Goal: Obtain resource: Download file/media

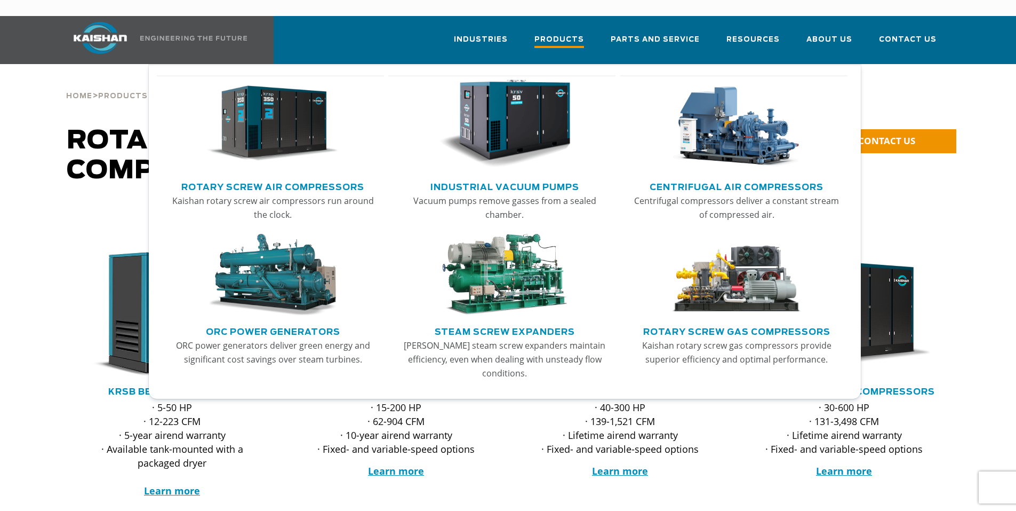
click at [564, 34] on span "Products" at bounding box center [560, 41] width 50 height 14
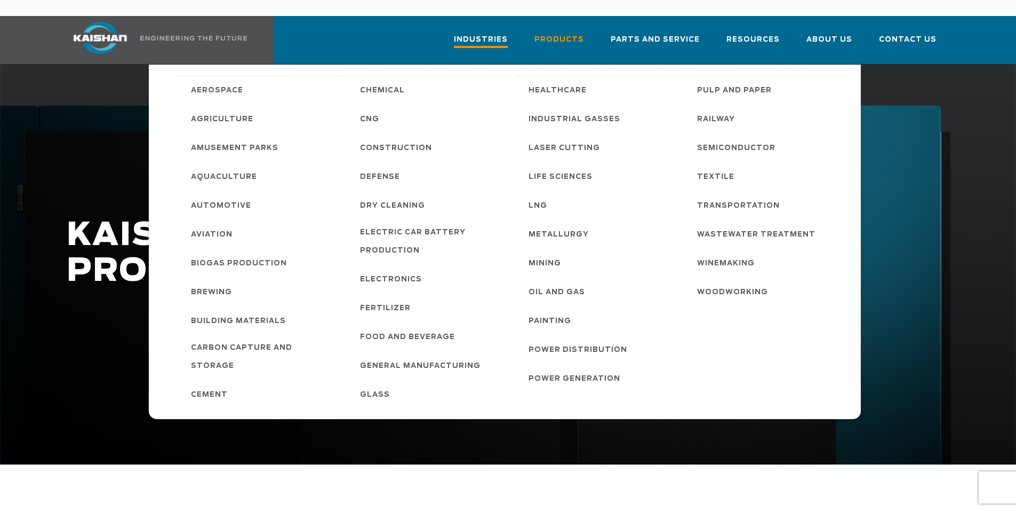
click at [506, 34] on span "Industries" at bounding box center [481, 41] width 54 height 14
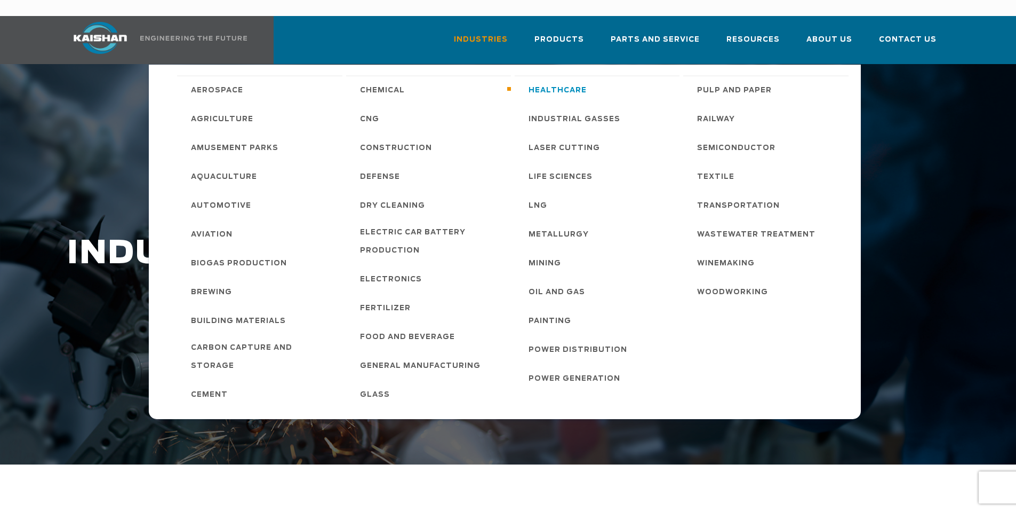
click at [559, 82] on span "Healthcare" at bounding box center [558, 91] width 58 height 18
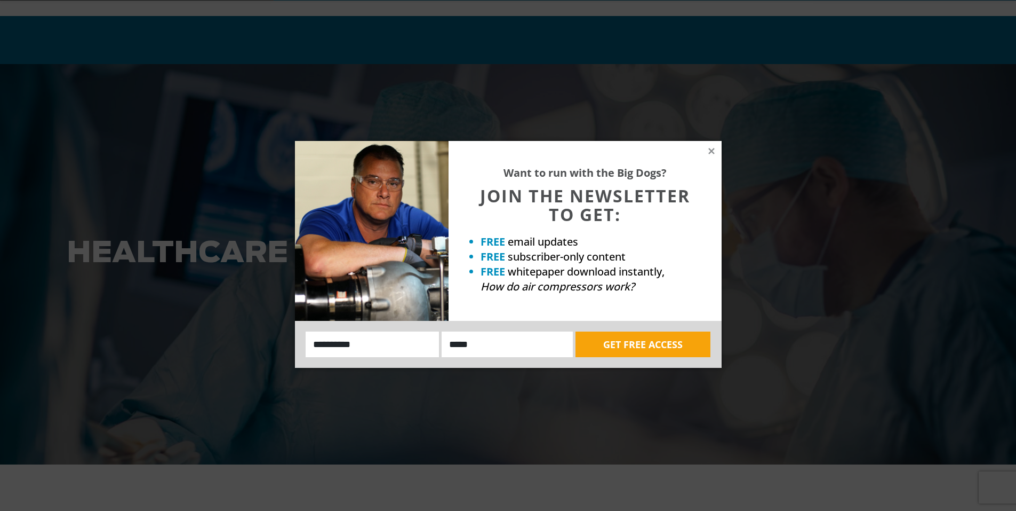
scroll to position [213, 0]
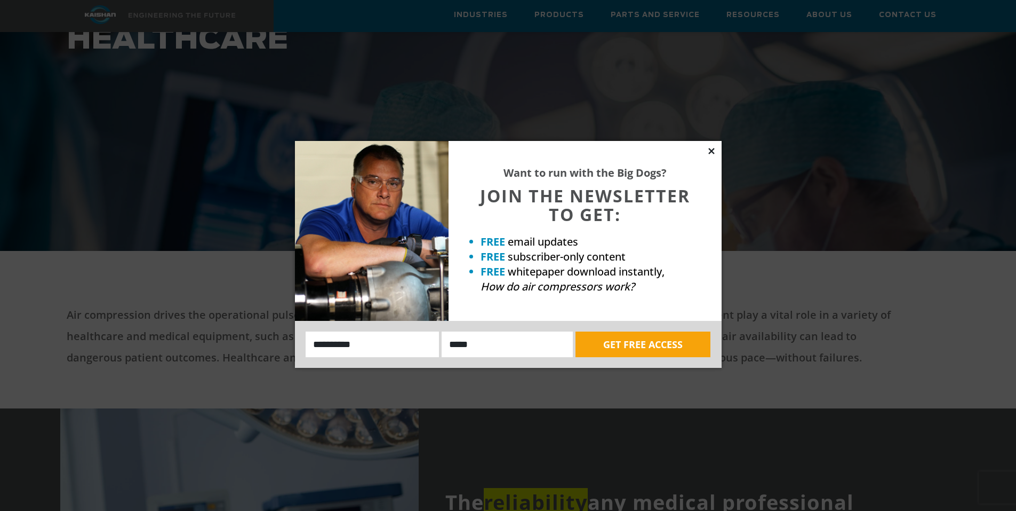
click at [708, 147] on icon at bounding box center [712, 151] width 10 height 10
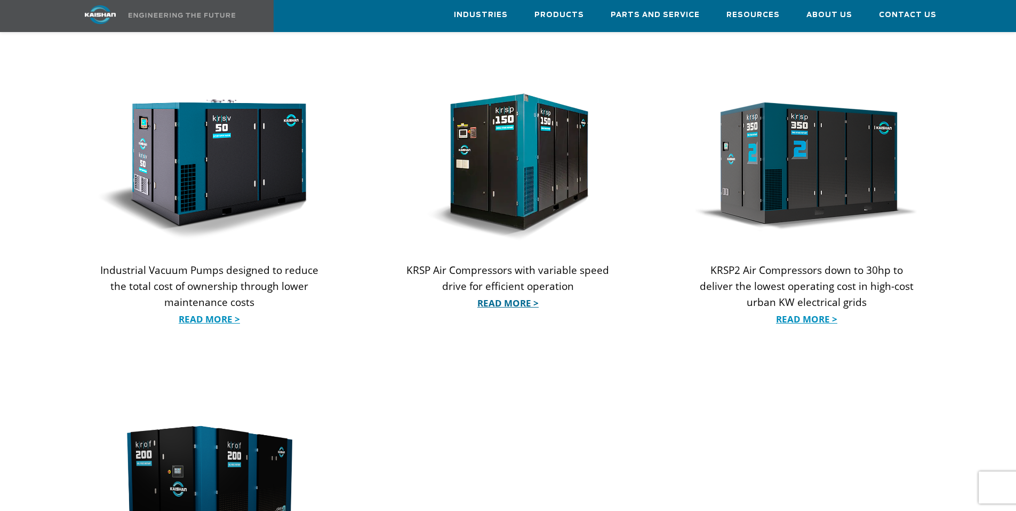
scroll to position [1138, 0]
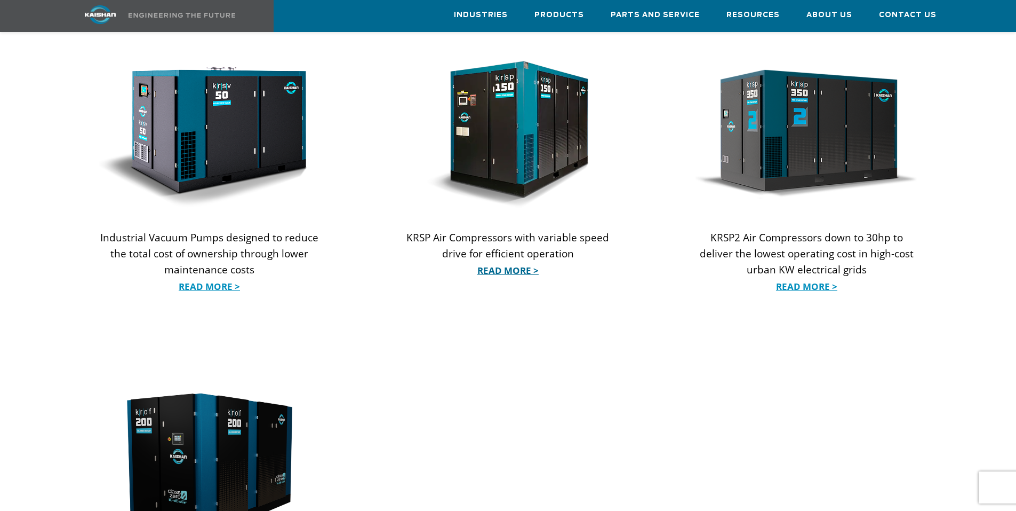
click at [500, 262] on link "Read More >" at bounding box center [508, 270] width 222 height 16
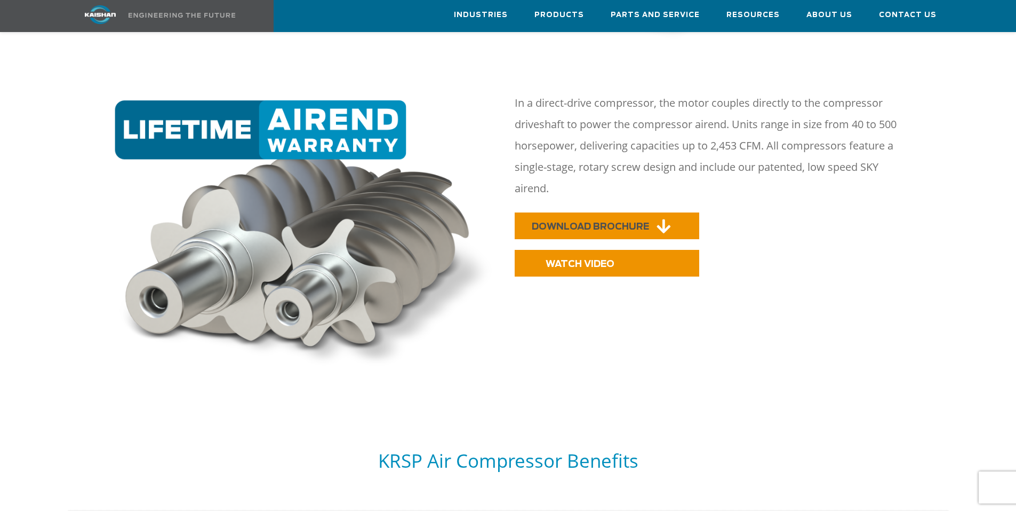
scroll to position [569, 0]
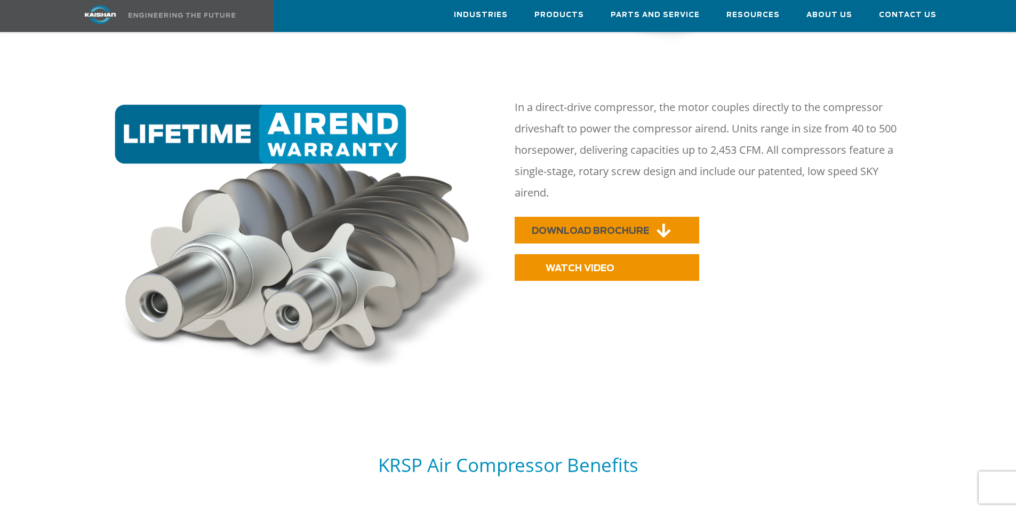
click at [609, 226] on span "DOWNLOAD BROCHURE" at bounding box center [590, 230] width 117 height 9
